Goal: Task Accomplishment & Management: Complete application form

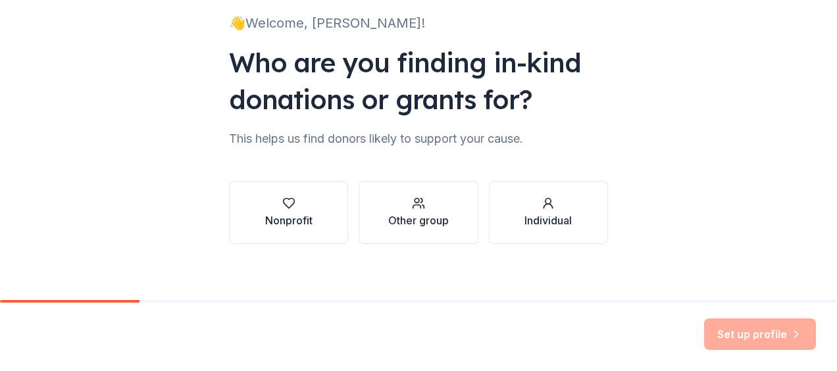
scroll to position [99, 0]
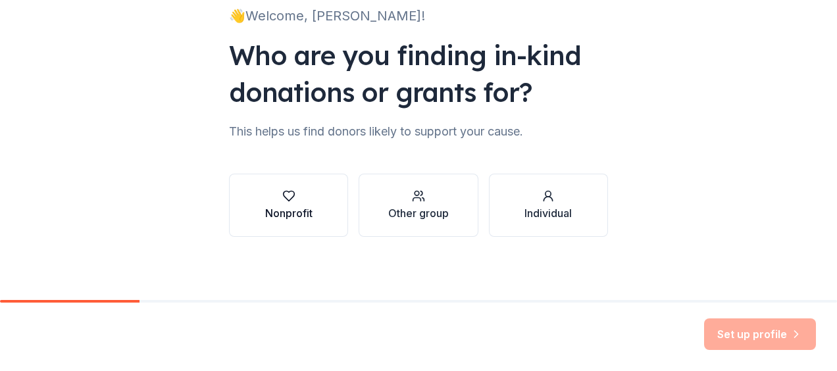
click at [297, 198] on div "button" at bounding box center [288, 196] width 47 height 13
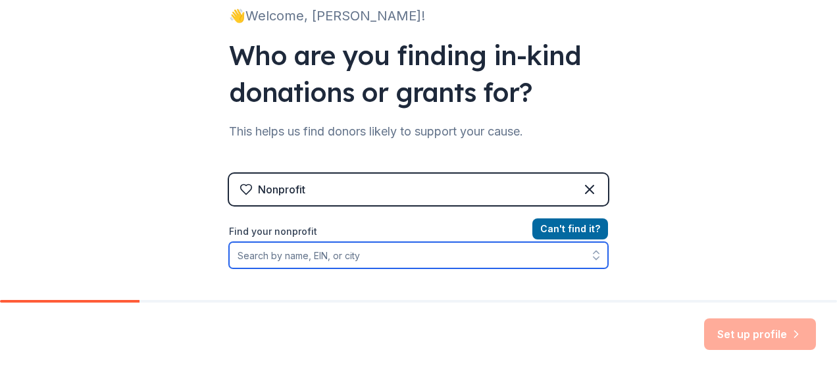
click at [297, 251] on input "Find your nonprofit" at bounding box center [418, 255] width 379 height 26
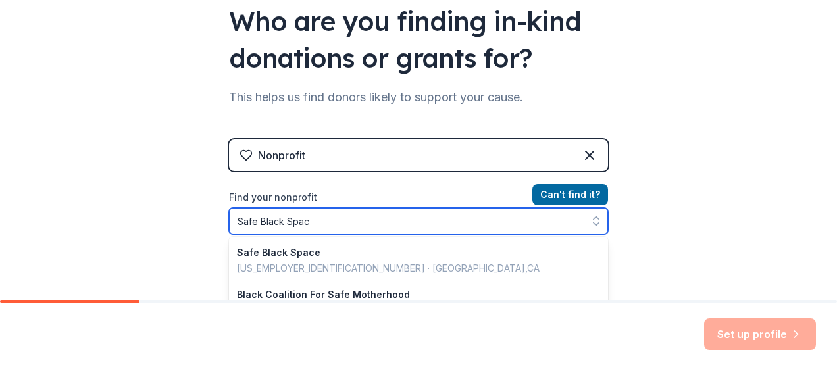
type input "Safe Black Space"
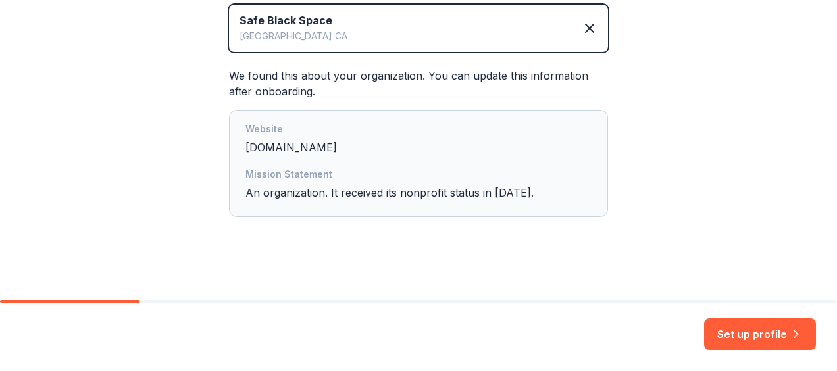
scroll to position [322, 0]
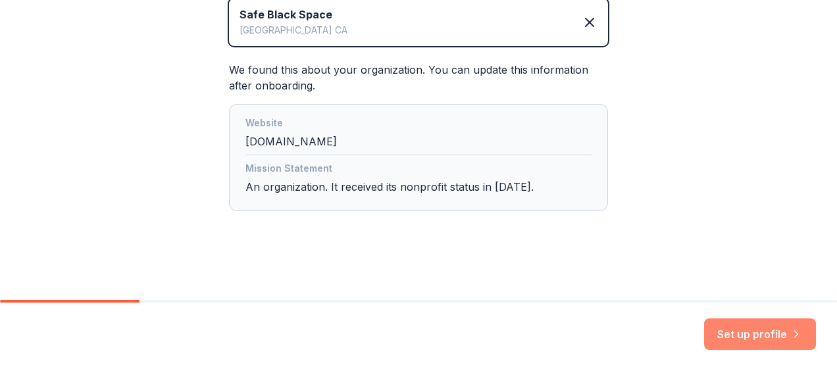
click at [753, 322] on button "Set up profile" at bounding box center [760, 334] width 112 height 32
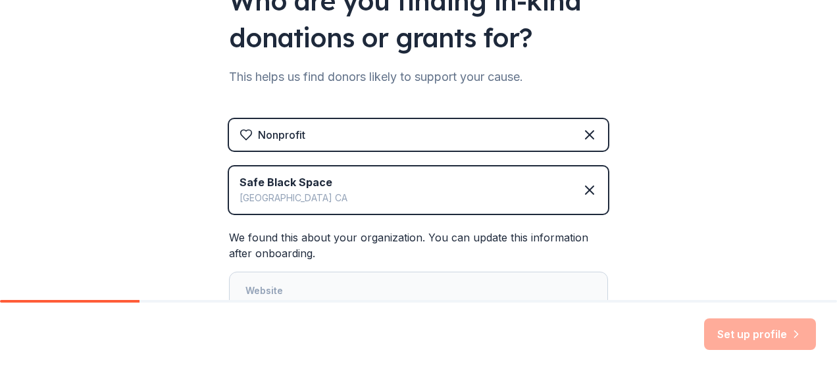
scroll to position [155, 0]
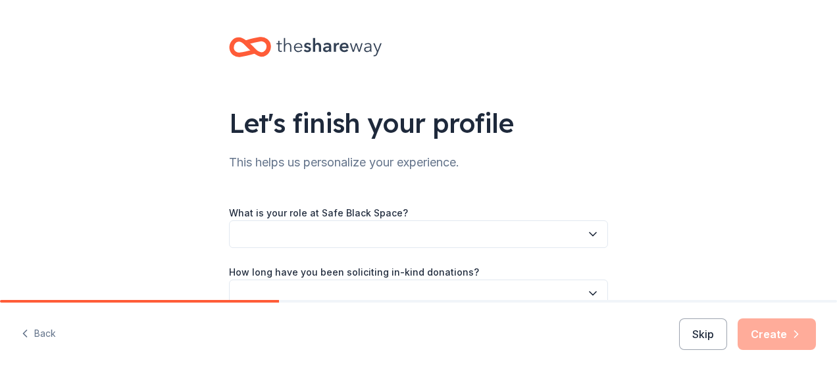
drag, startPoint x: 830, startPoint y: 270, endPoint x: 839, endPoint y: 207, distance: 63.1
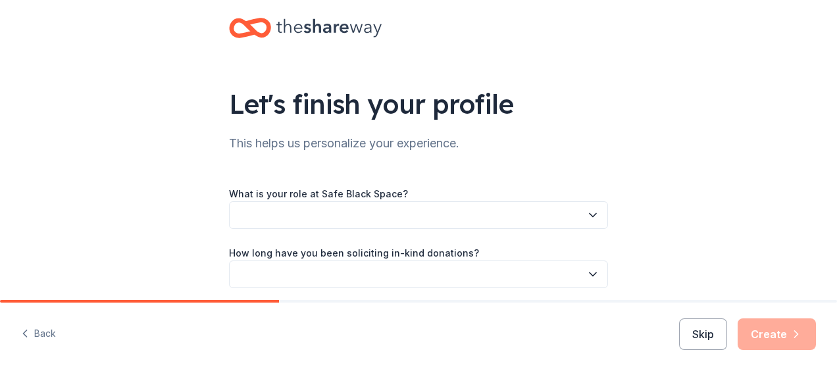
scroll to position [18, 0]
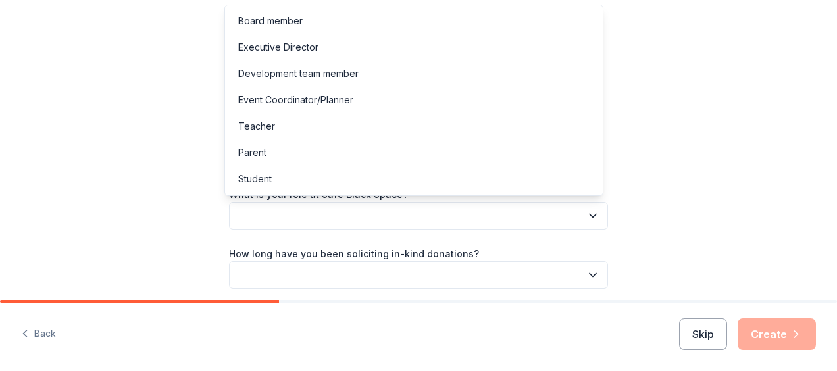
click at [590, 213] on icon "button" at bounding box center [592, 215] width 13 height 13
click at [701, 330] on div "Let's finish your profile This helps us personalize your experience. What is yo…" at bounding box center [418, 185] width 837 height 371
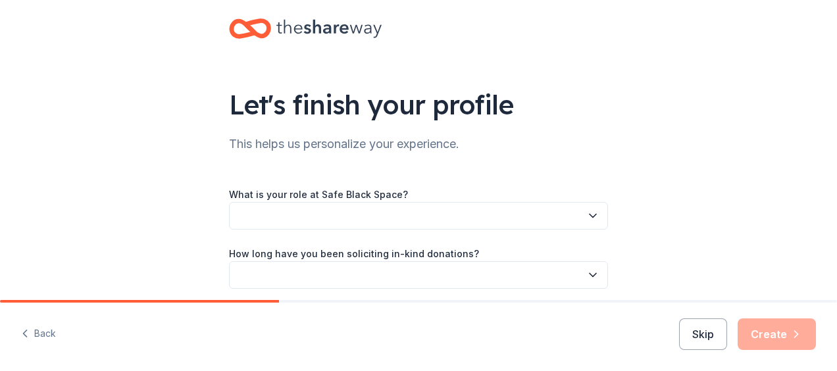
click at [701, 330] on button "Skip" at bounding box center [703, 334] width 48 height 32
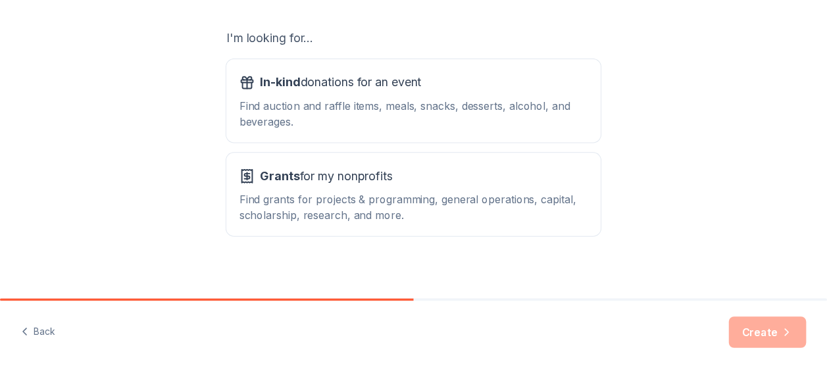
scroll to position [231, 0]
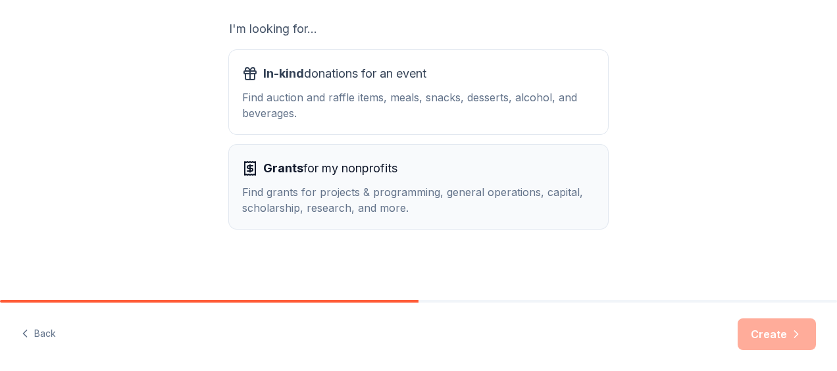
click at [328, 167] on span "Grants for my nonprofits" at bounding box center [330, 168] width 134 height 21
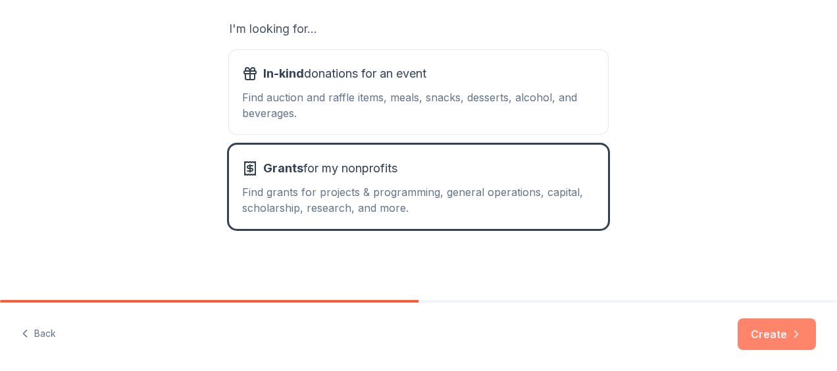
click at [769, 329] on button "Create" at bounding box center [777, 334] width 78 height 32
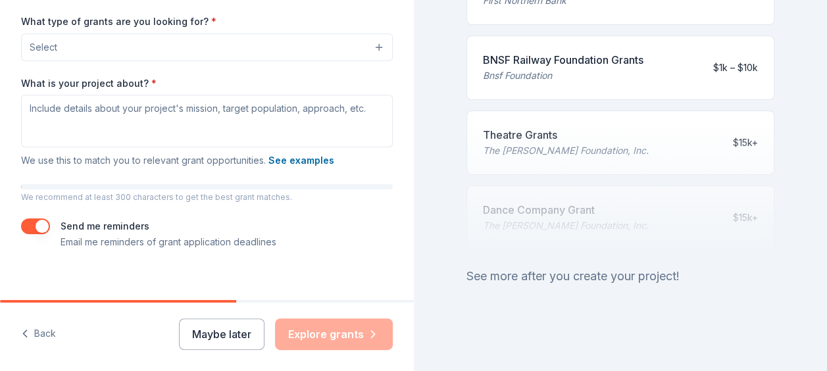
scroll to position [328, 0]
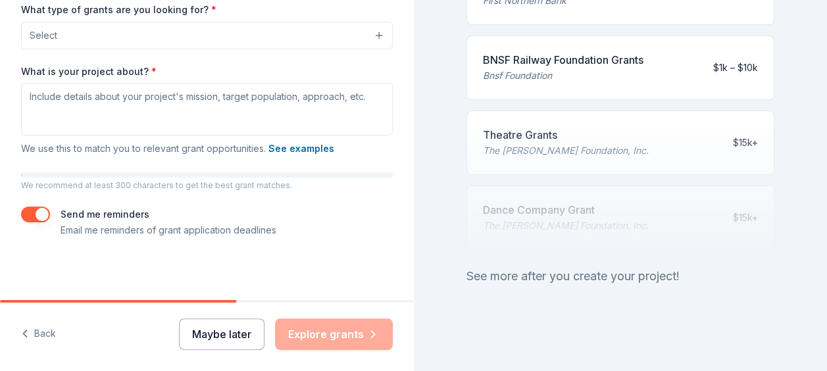
click at [217, 325] on button "Maybe later" at bounding box center [222, 334] width 86 height 32
click at [45, 215] on button "button" at bounding box center [35, 215] width 29 height 16
click at [336, 328] on div "Maybe later Explore grants" at bounding box center [286, 334] width 214 height 32
click at [213, 334] on button "Maybe later" at bounding box center [222, 334] width 86 height 32
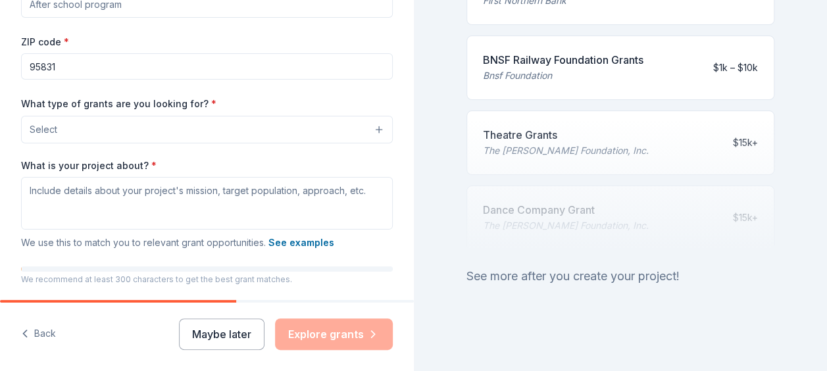
scroll to position [230, 0]
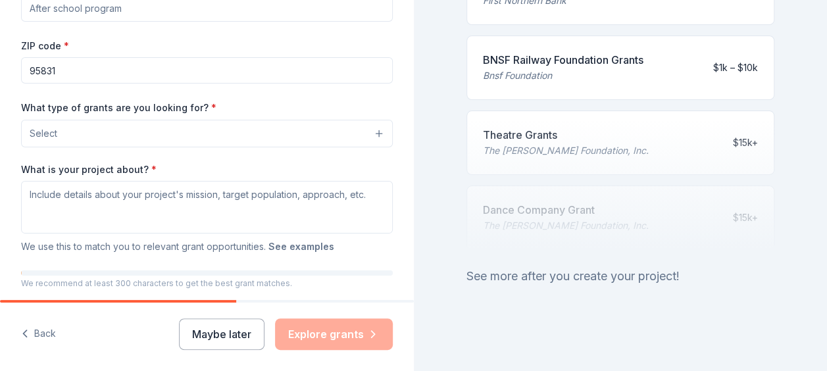
click at [297, 249] on button "See examples" at bounding box center [301, 247] width 66 height 16
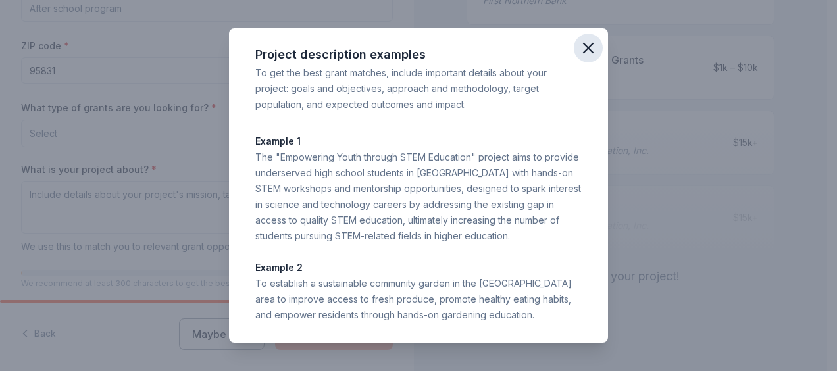
click at [579, 45] on icon "button" at bounding box center [588, 48] width 18 height 18
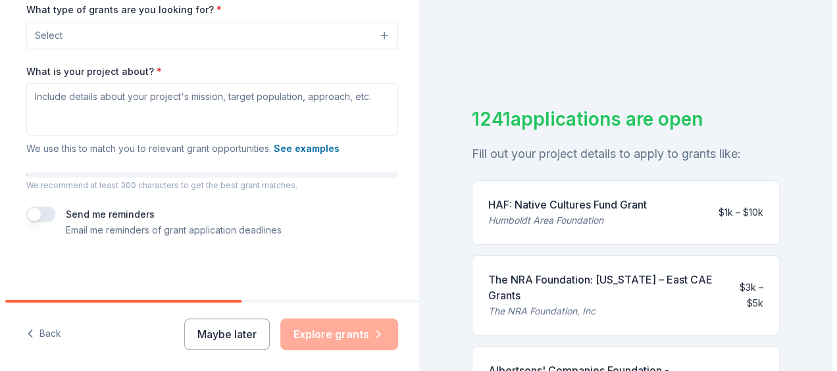
scroll to position [1, 0]
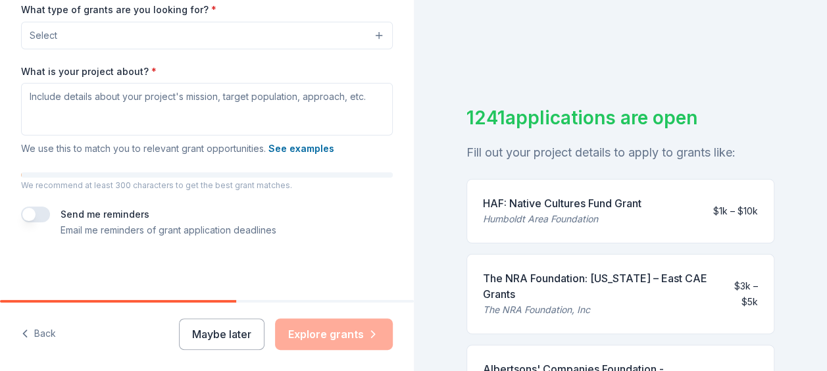
click at [30, 217] on button "button" at bounding box center [35, 215] width 29 height 16
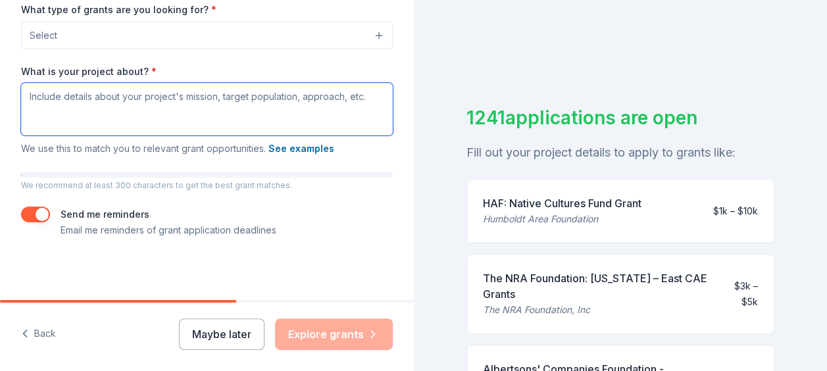
click at [146, 112] on textarea "What is your project about? *" at bounding box center [207, 109] width 372 height 53
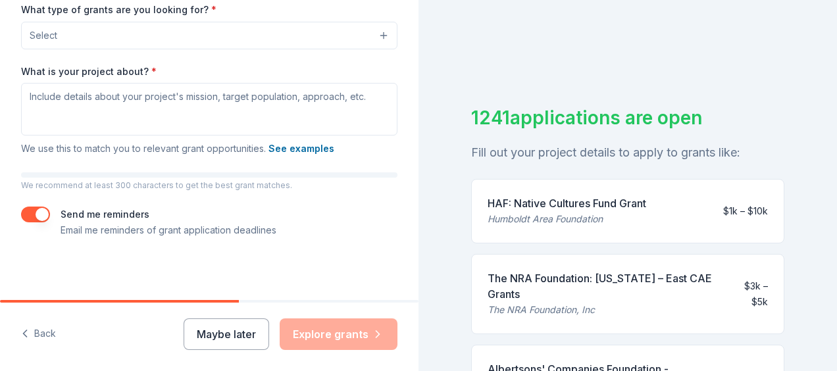
click at [371, 34] on button "Select" at bounding box center [209, 36] width 376 height 28
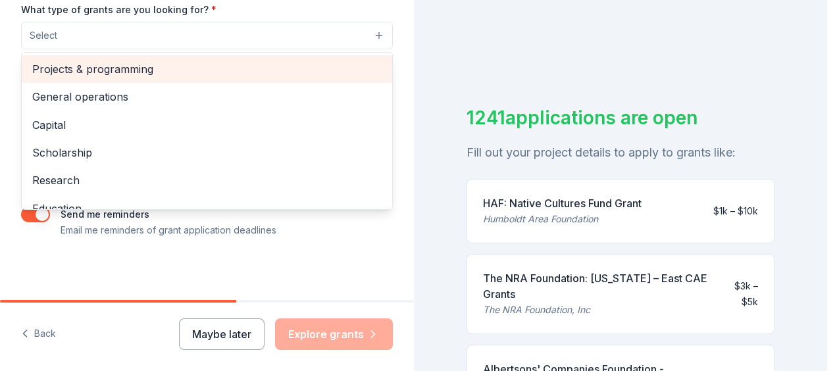
click at [149, 62] on span "Projects & programming" at bounding box center [206, 69] width 349 height 17
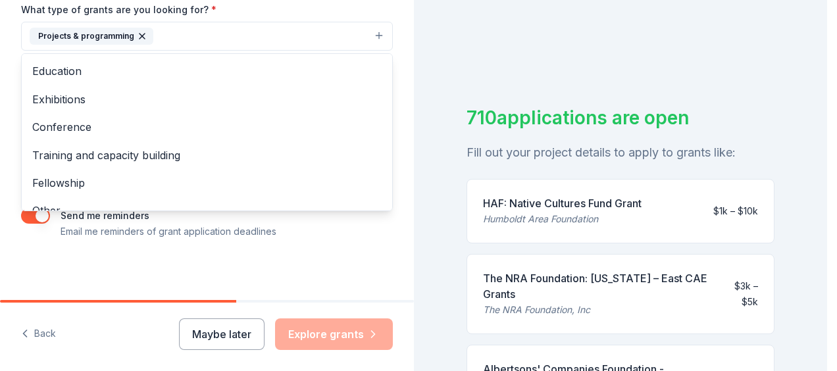
scroll to position [127, 0]
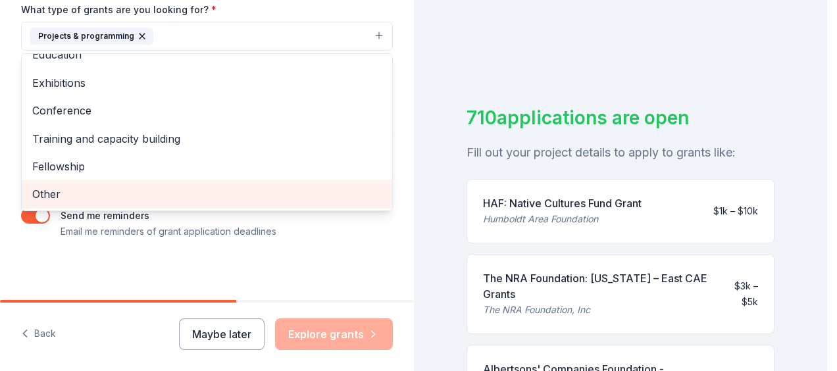
click at [51, 188] on span "Other" at bounding box center [206, 194] width 349 height 17
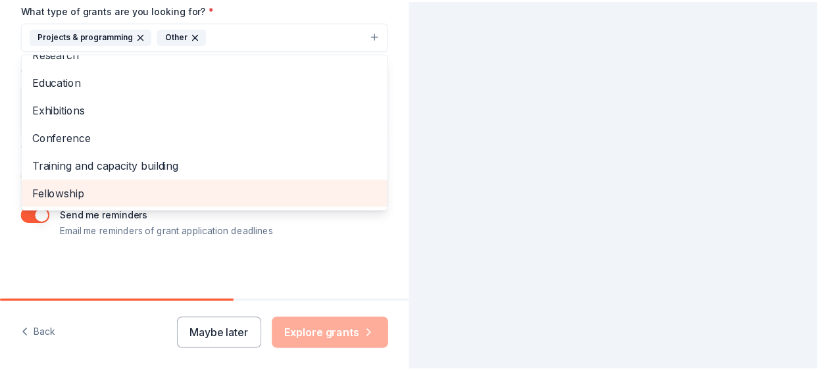
scroll to position [99, 0]
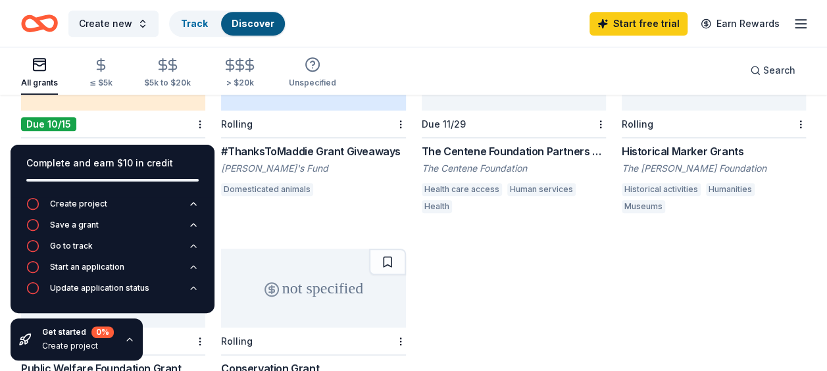
scroll to position [402, 0]
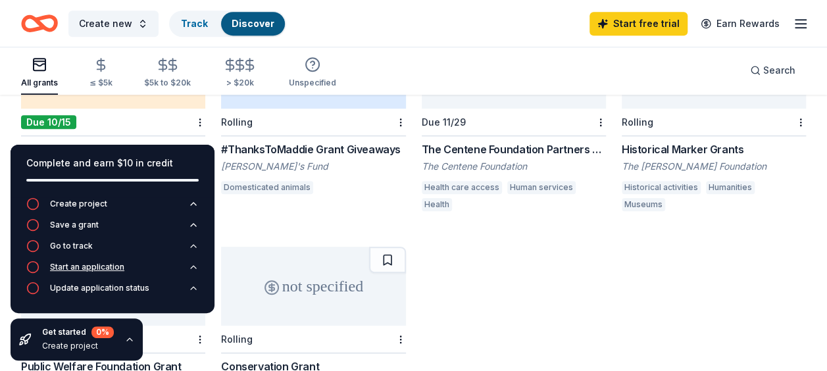
click at [31, 269] on icon "button" at bounding box center [32, 267] width 13 height 13
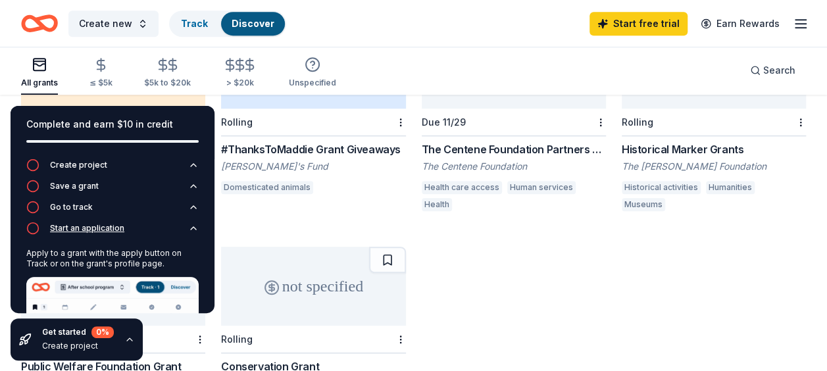
click at [38, 230] on circle "button" at bounding box center [33, 228] width 11 height 11
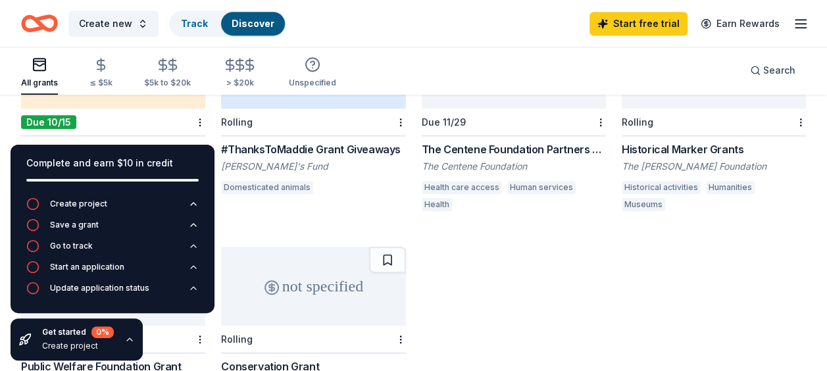
click at [461, 244] on div "not specified Rolling WK [PERSON_NAME] Foundation [PERSON_NAME] [PERSON_NAME] F…" at bounding box center [413, 122] width 785 height 641
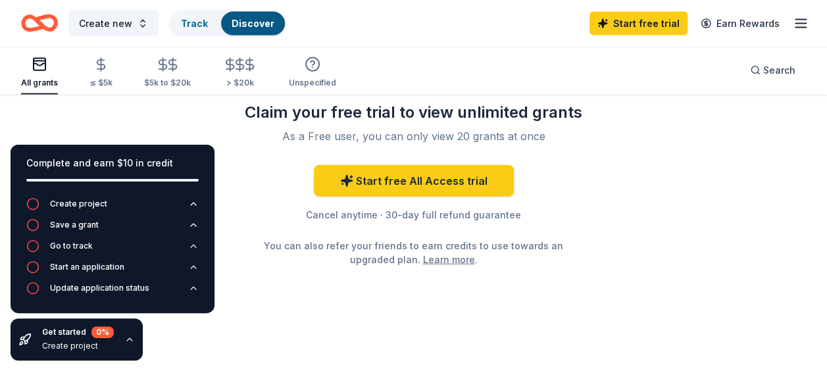
scroll to position [1490, 0]
